Goal: Check status: Check status

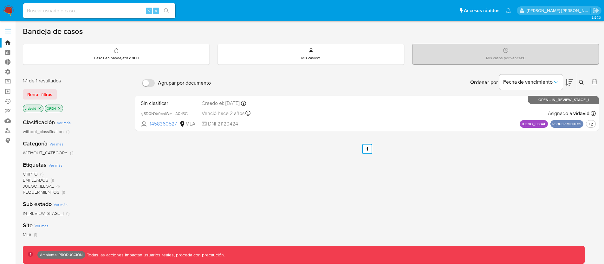
click at [106, 13] on input at bounding box center [99, 11] width 152 height 8
paste input "236628730"
type input "236628730"
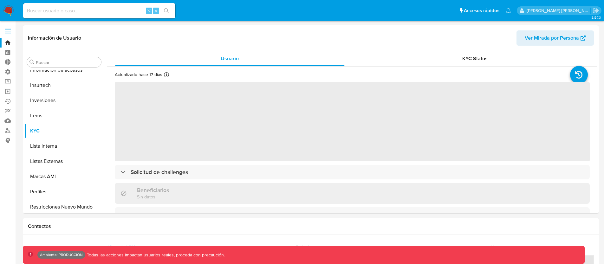
scroll to position [298, 0]
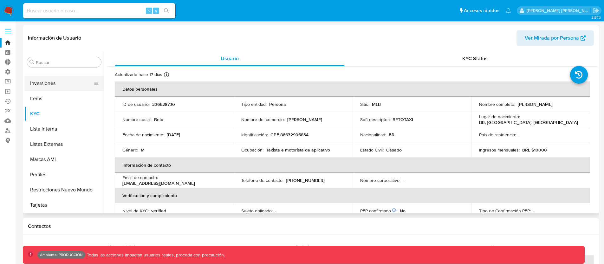
click at [53, 85] on button "Inversiones" at bounding box center [61, 83] width 74 height 15
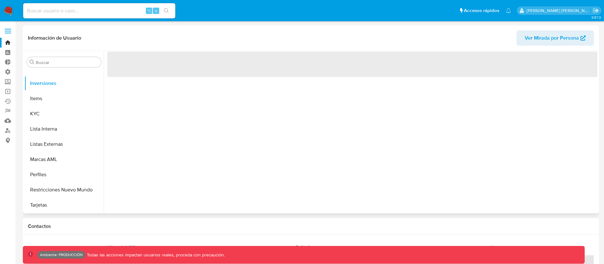
select select "10"
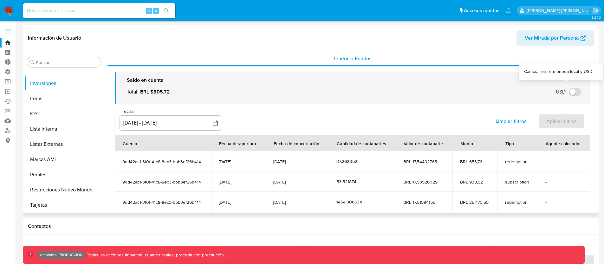
click at [569, 90] on input "USD" at bounding box center [575, 92] width 13 height 8
checkbox input "false"
click at [83, 13] on input at bounding box center [99, 11] width 152 height 8
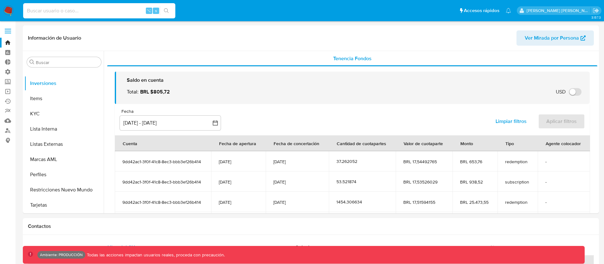
paste input "165522995"
type input "165522995"
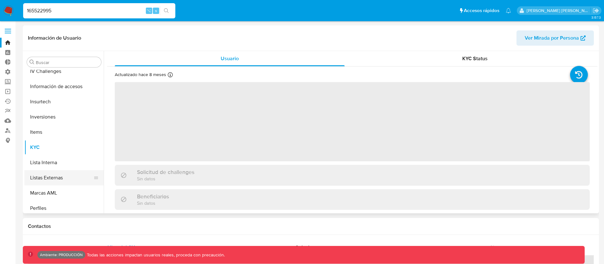
scroll to position [241, 0]
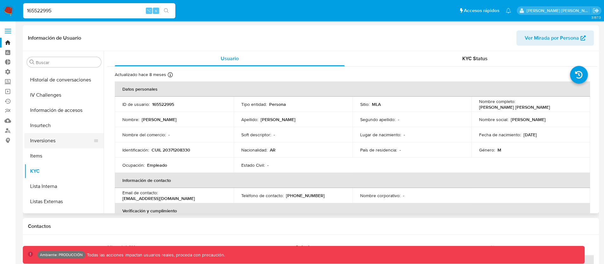
click at [47, 142] on button "Inversiones" at bounding box center [61, 140] width 74 height 15
select select "10"
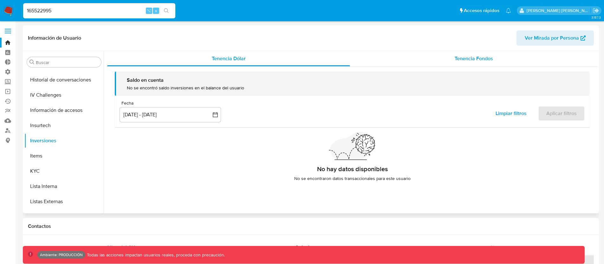
click at [414, 60] on div "Tenencia Fondos" at bounding box center [473, 58] width 247 height 15
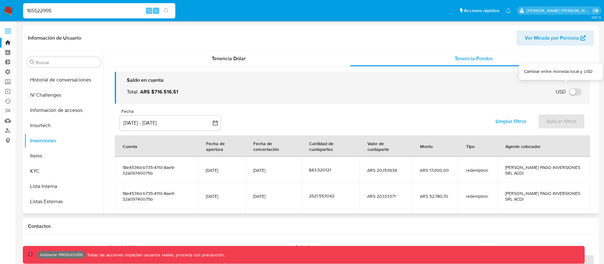
click at [570, 91] on input "USD" at bounding box center [575, 92] width 13 height 8
checkbox input "false"
